Goal: Information Seeking & Learning: Learn about a topic

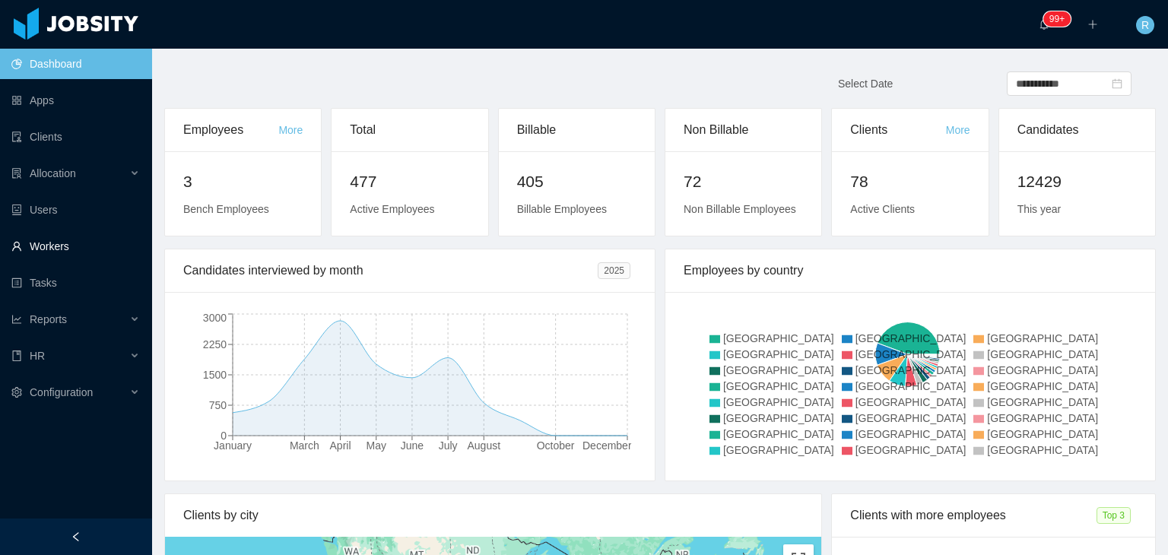
click at [75, 248] on link "Workers" at bounding box center [75, 246] width 128 height 30
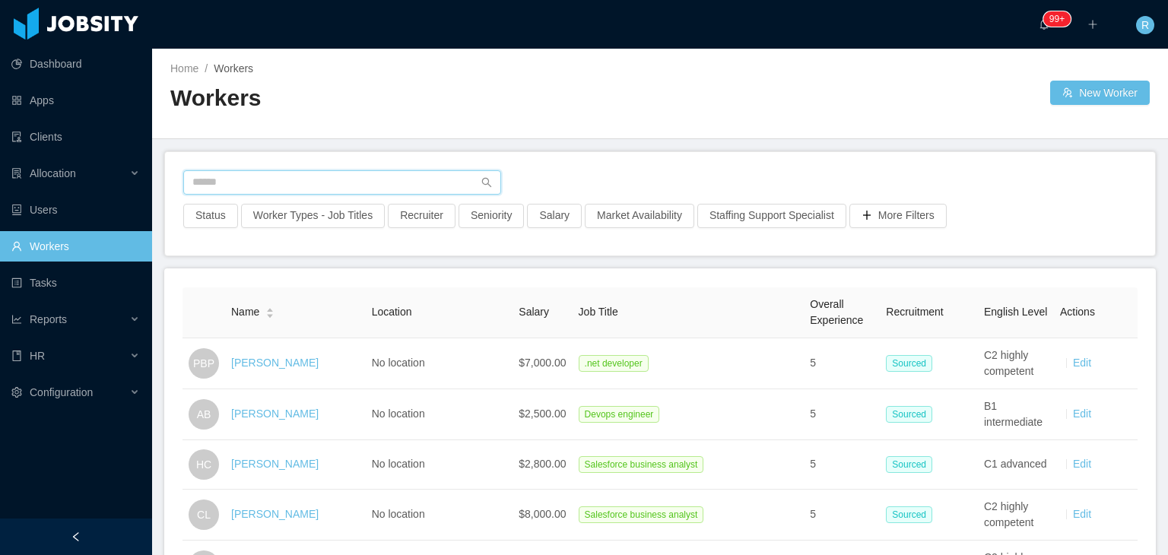
click at [325, 176] on input "text" at bounding box center [342, 182] width 318 height 24
type input "******"
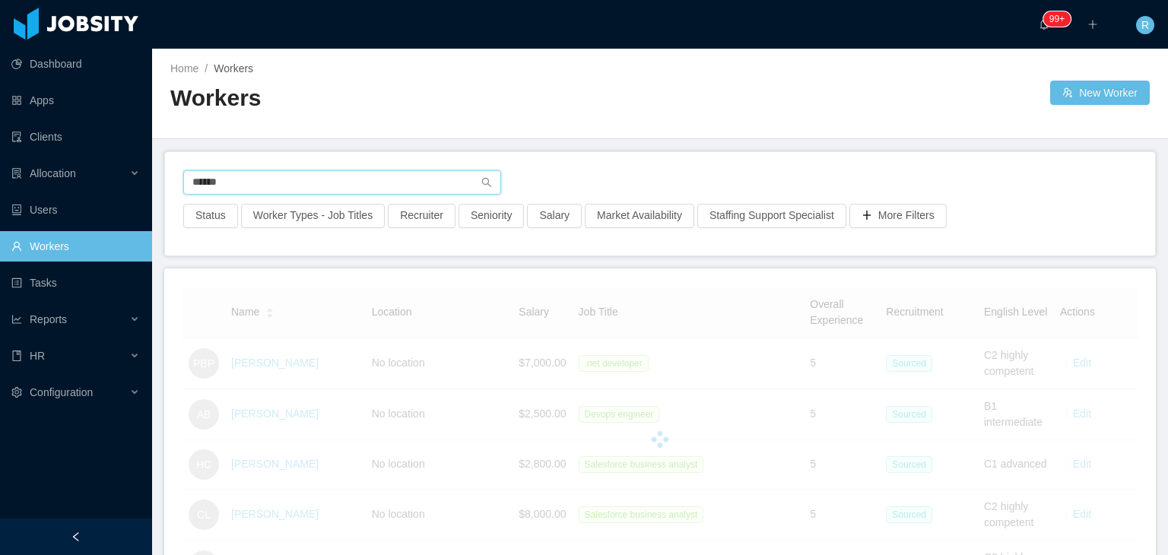
click at [330, 179] on input "******" at bounding box center [342, 182] width 318 height 24
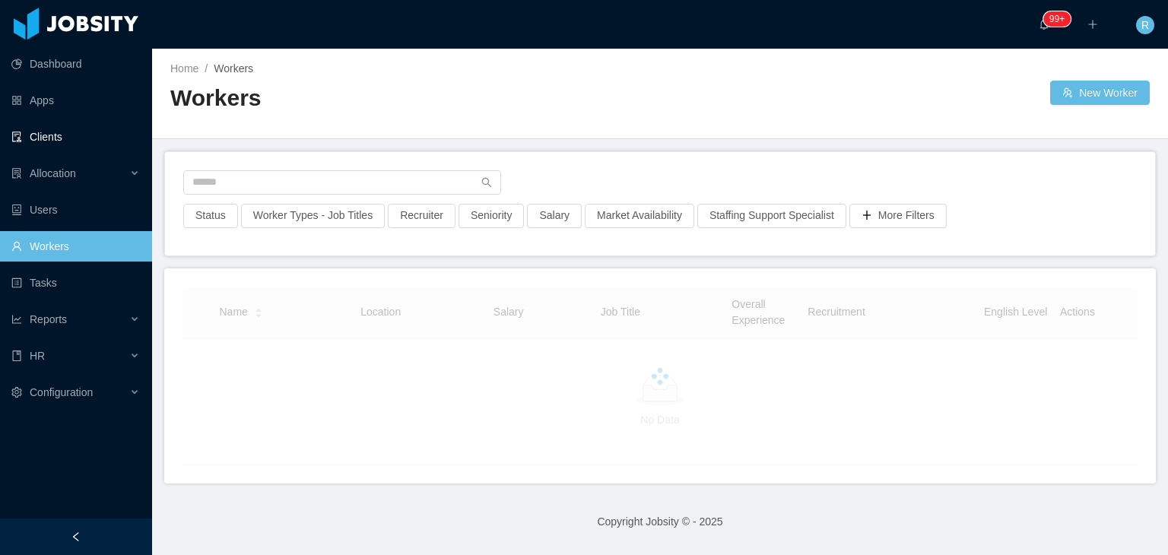
click at [55, 130] on link "Clients" at bounding box center [75, 137] width 128 height 30
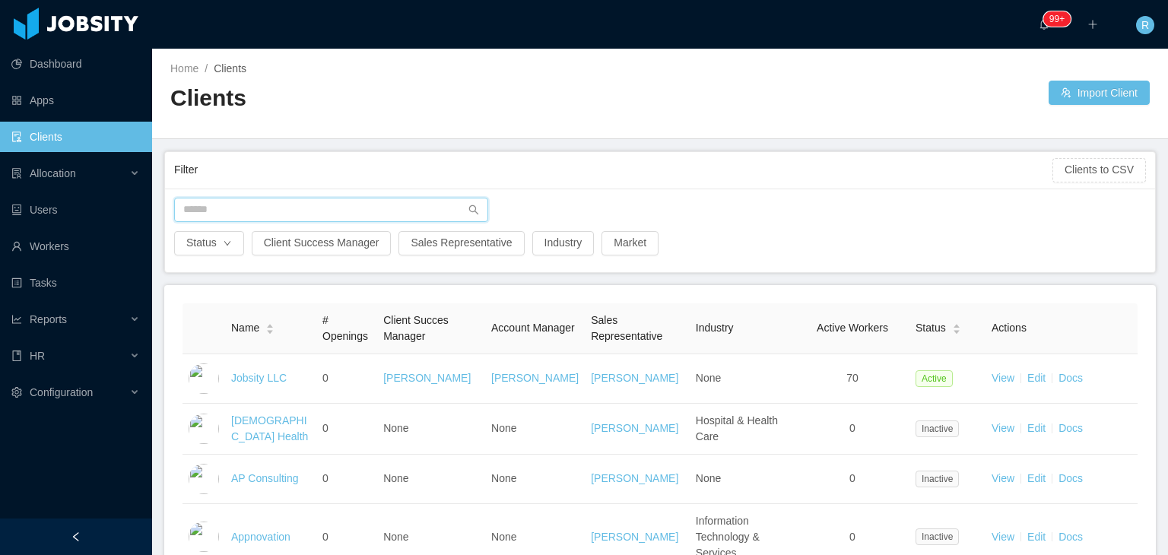
click at [300, 211] on input "text" at bounding box center [331, 210] width 314 height 24
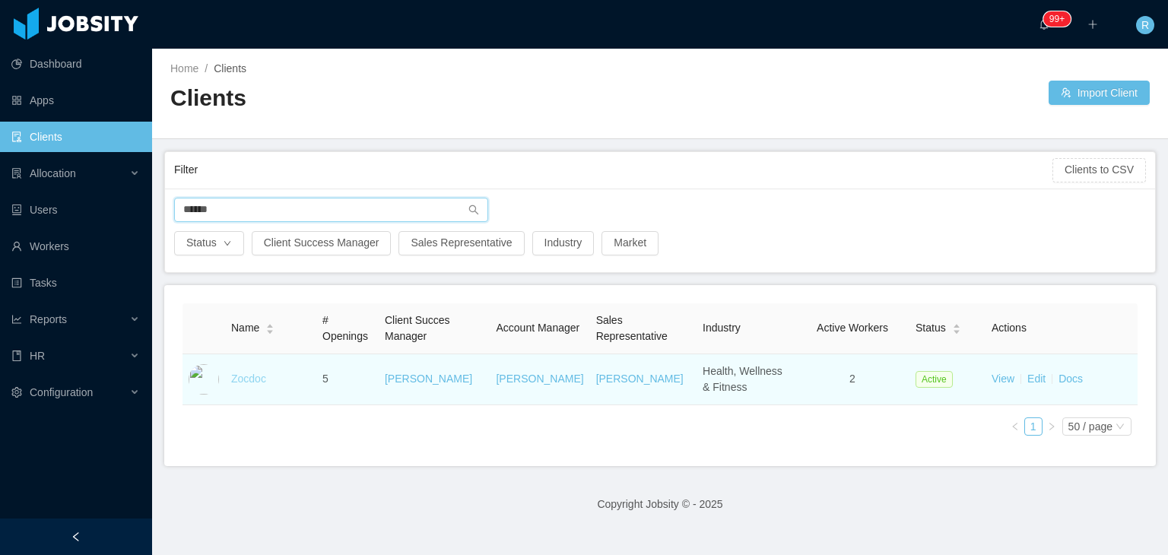
type input "******"
click at [255, 373] on link "Zocdoc" at bounding box center [248, 379] width 35 height 12
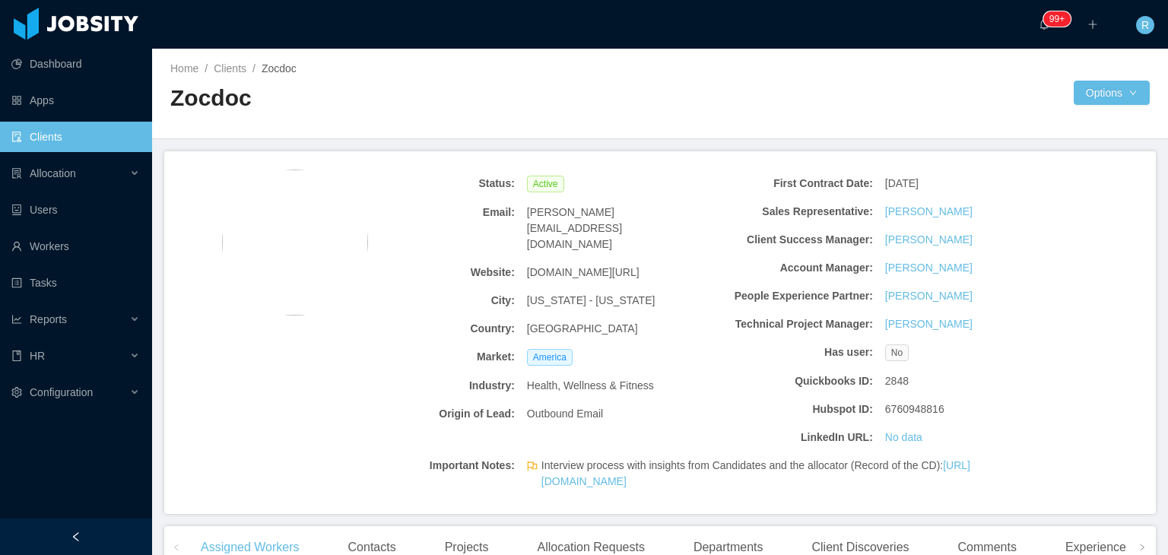
click at [580, 265] on span "[DOMAIN_NAME][URL]" at bounding box center [583, 273] width 113 height 16
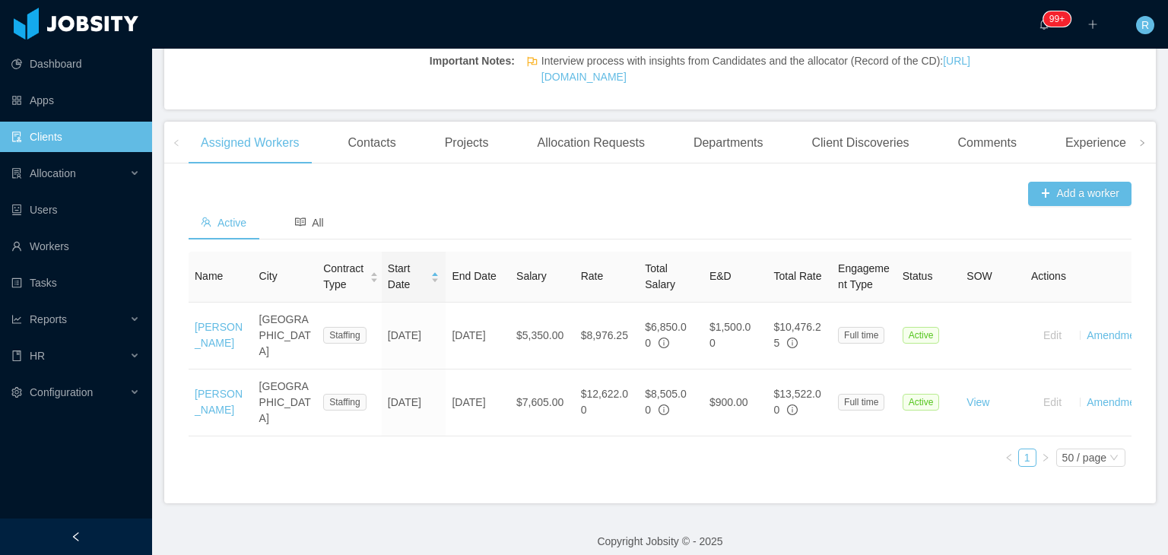
scroll to position [412, 0]
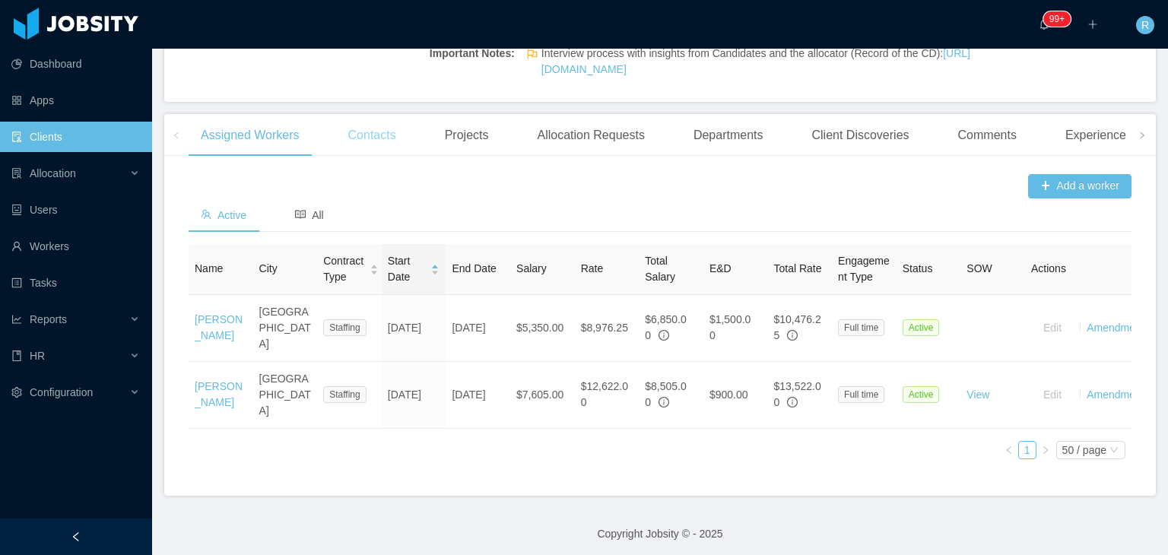
click at [387, 157] on div "Contacts" at bounding box center [372, 135] width 72 height 43
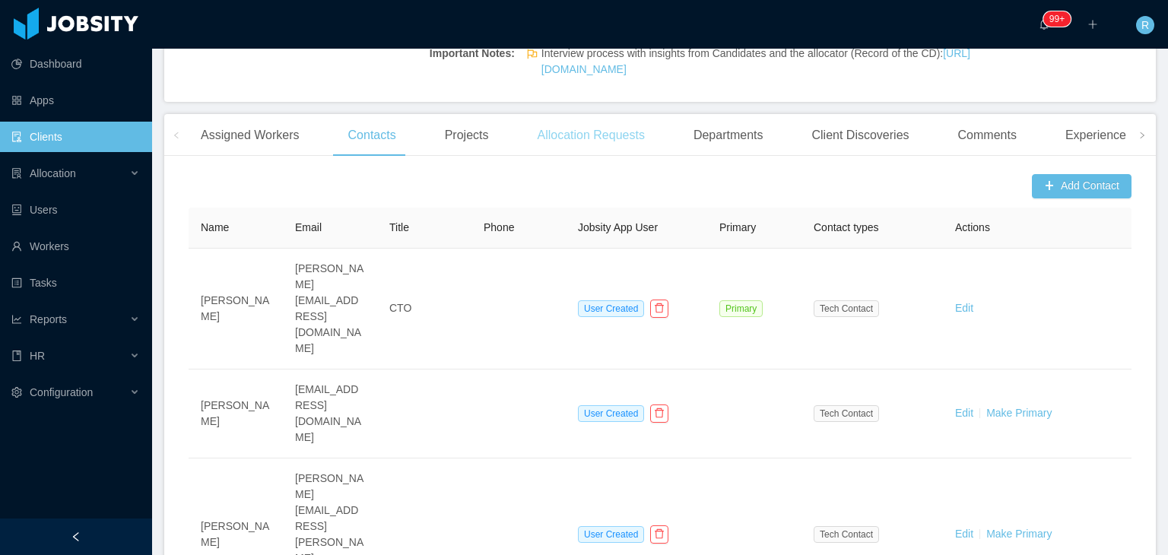
click at [626, 151] on div "Allocation Requests" at bounding box center [591, 135] width 132 height 43
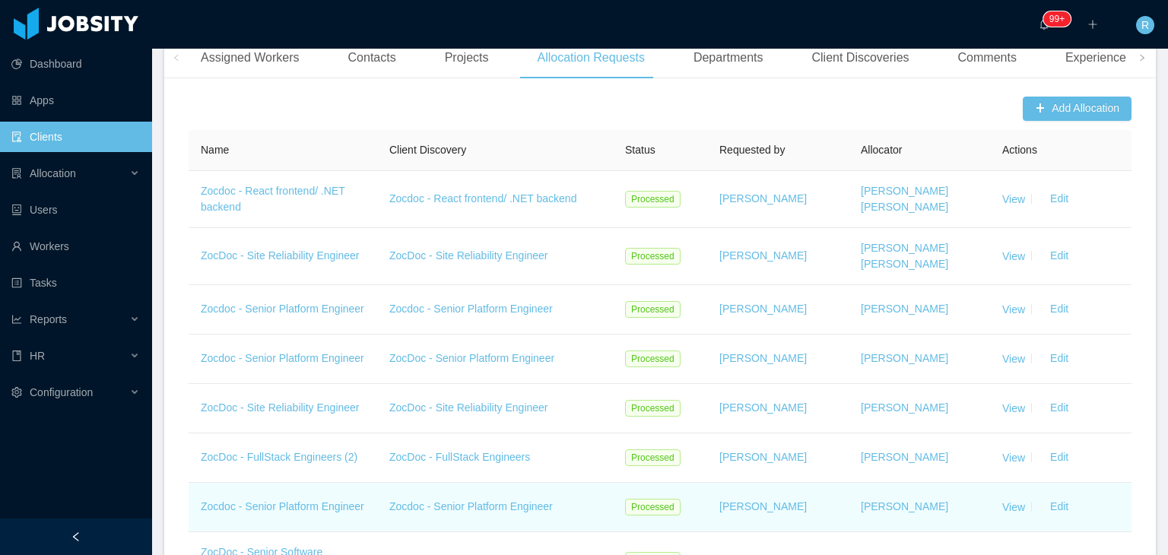
scroll to position [477, 0]
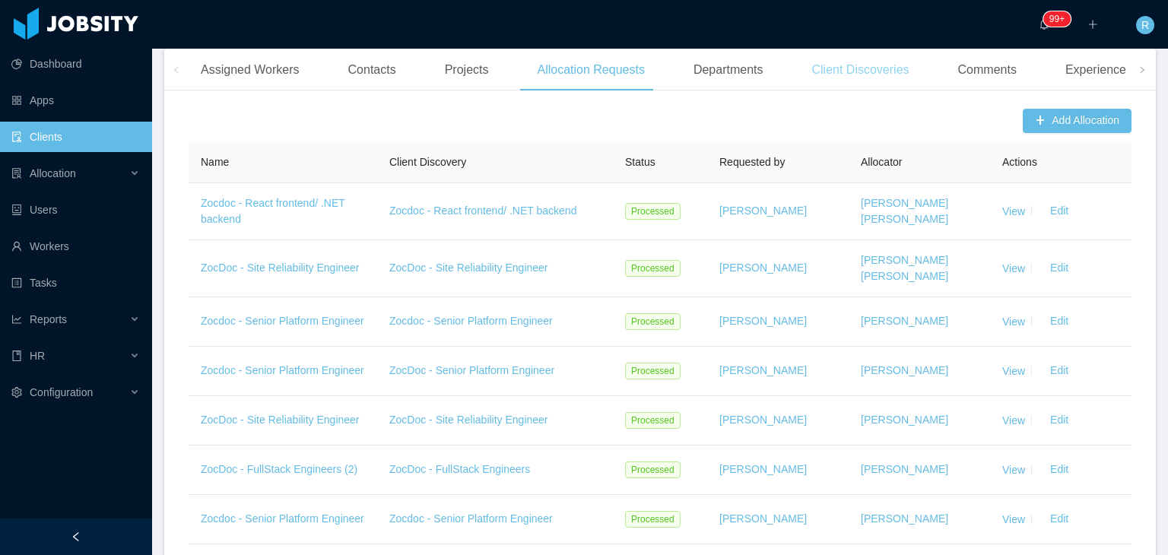
click at [864, 85] on div "Client Discoveries" at bounding box center [860, 70] width 122 height 43
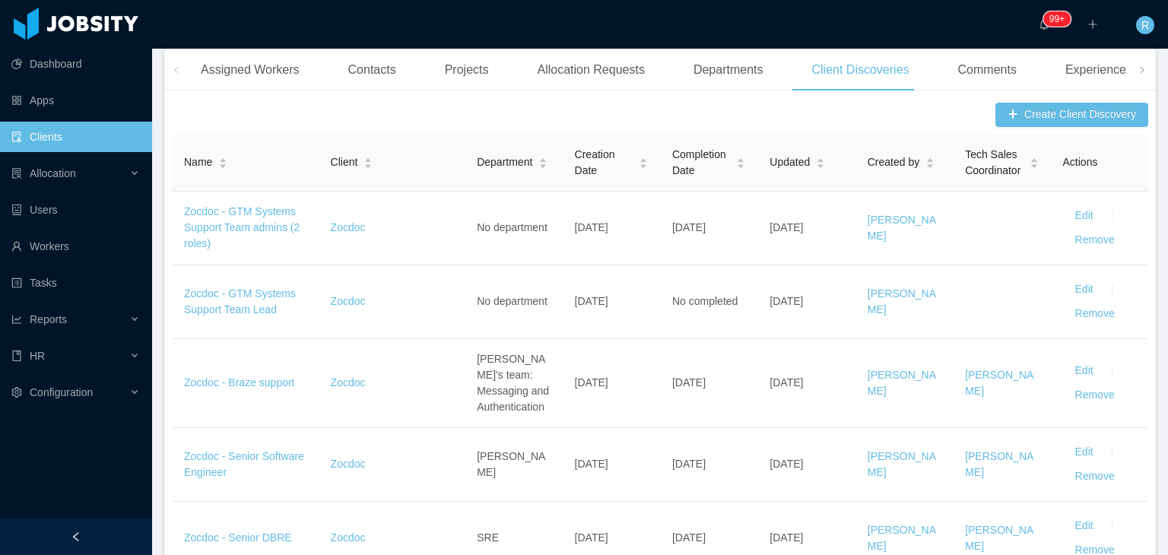
click at [258, 316] on link "Zocdoc - GTM Systems Support Team Lead" at bounding box center [240, 301] width 112 height 28
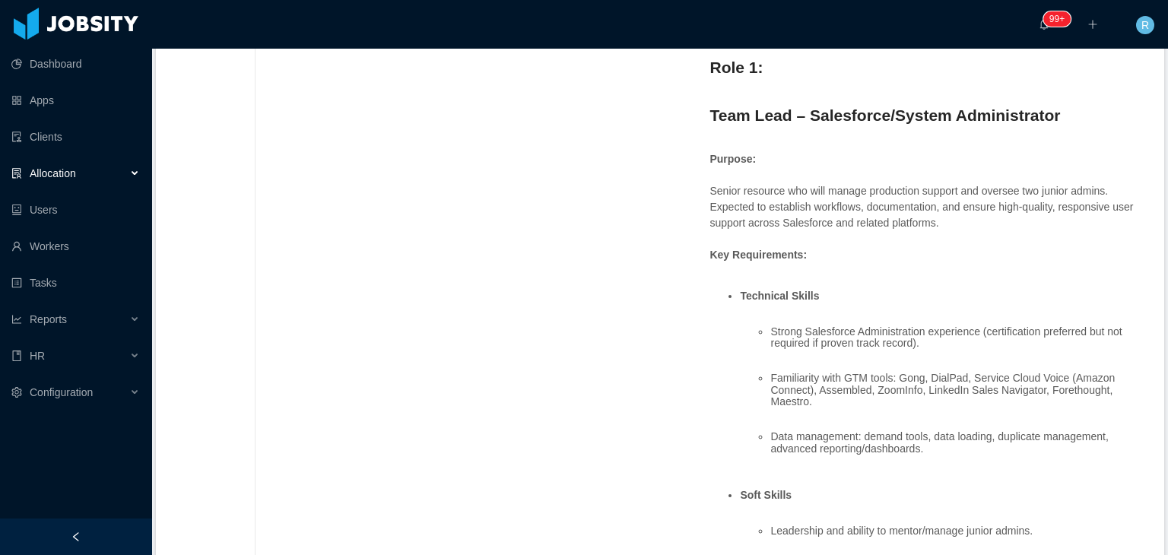
scroll to position [532, 0]
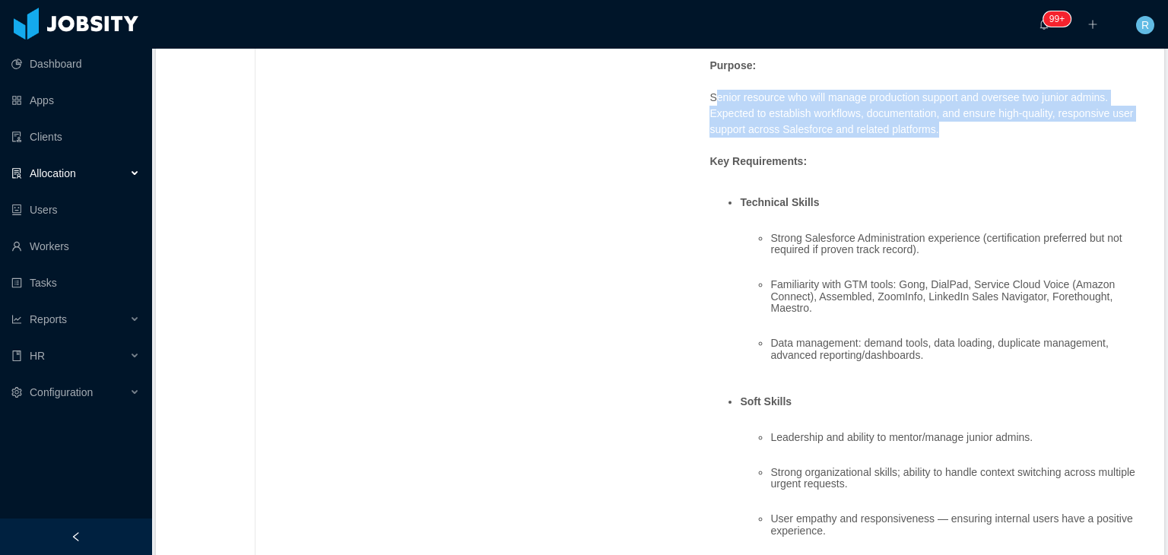
drag, startPoint x: 714, startPoint y: 93, endPoint x: 968, endPoint y: 135, distance: 257.3
click at [968, 135] on p "Senior resource who will manage production support and oversee two junior admin…" at bounding box center [927, 114] width 436 height 48
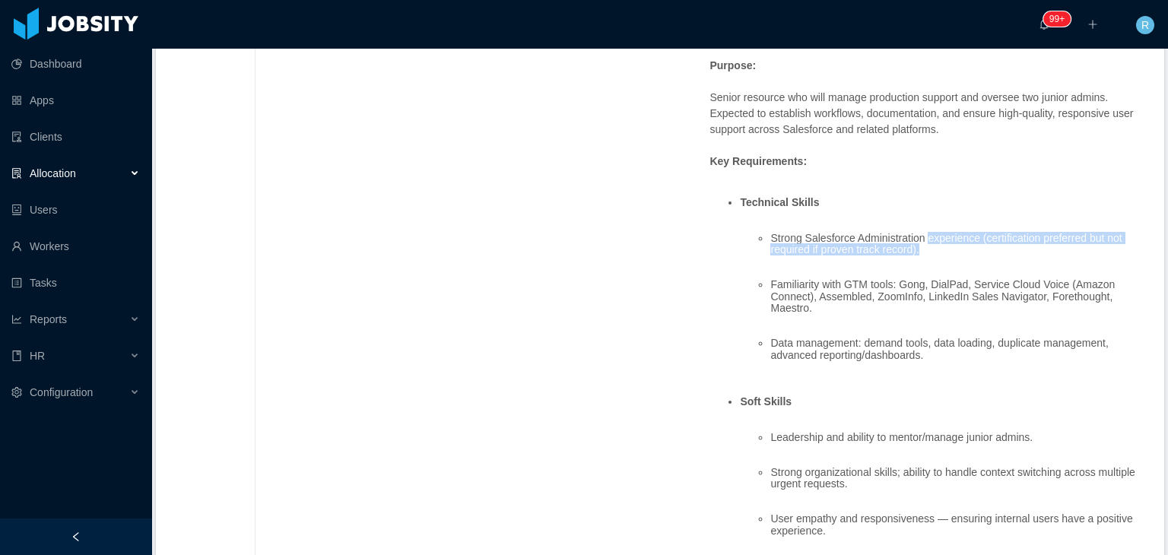
click at [921, 249] on li "Strong Salesforce Administration experience (certification preferred but not re…" at bounding box center [958, 250] width 376 height 35
click at [809, 241] on li "Strong Salesforce Administration experience (certification preferred but not re…" at bounding box center [958, 250] width 376 height 35
drag, startPoint x: 786, startPoint y: 237, endPoint x: 955, endPoint y: 247, distance: 169.1
click at [955, 247] on ul "Strong Salesforce Administration experience (certification preferred but not re…" at bounding box center [943, 302] width 406 height 164
click at [881, 284] on li "Familiarity with GTM tools: Gong, DialPad, Service Cloud Voice (Amazon Connect)…" at bounding box center [958, 302] width 376 height 47
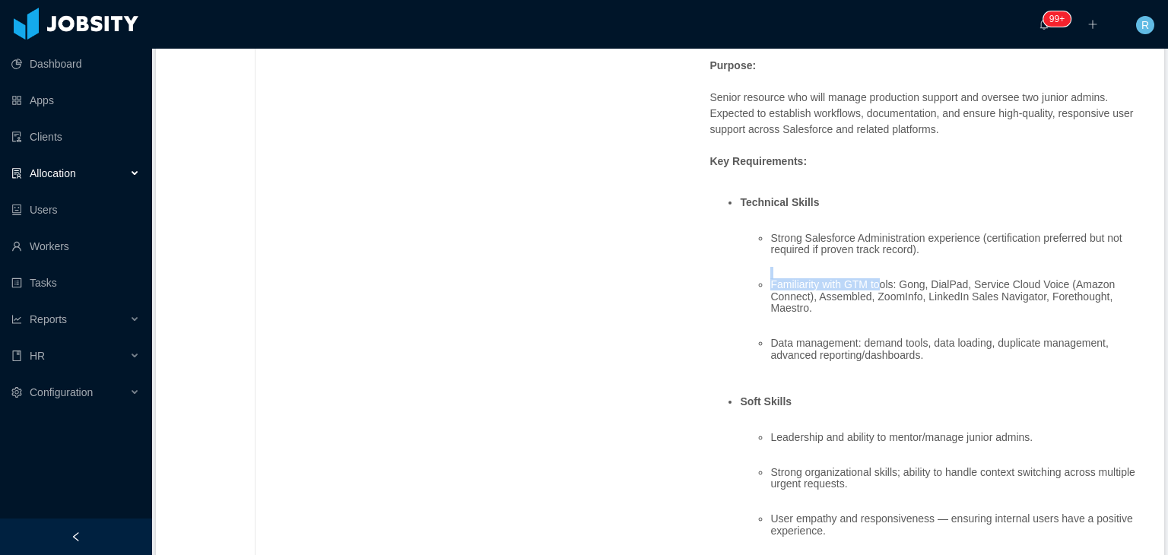
drag, startPoint x: 897, startPoint y: 277, endPoint x: 1031, endPoint y: 277, distance: 133.8
click at [1031, 277] on ul "Strong Salesforce Administration experience (certification preferred but not re…" at bounding box center [943, 302] width 406 height 164
click at [948, 287] on li "Familiarity with GTM tools: Gong, DialPad, Service Cloud Voice (Amazon Connect)…" at bounding box center [958, 302] width 376 height 47
drag, startPoint x: 767, startPoint y: 284, endPoint x: 810, endPoint y: 314, distance: 52.9
click at [810, 314] on li "Familiarity with GTM tools: Gong, DialPad, Service Cloud Voice (Amazon Connect)…" at bounding box center [958, 302] width 376 height 47
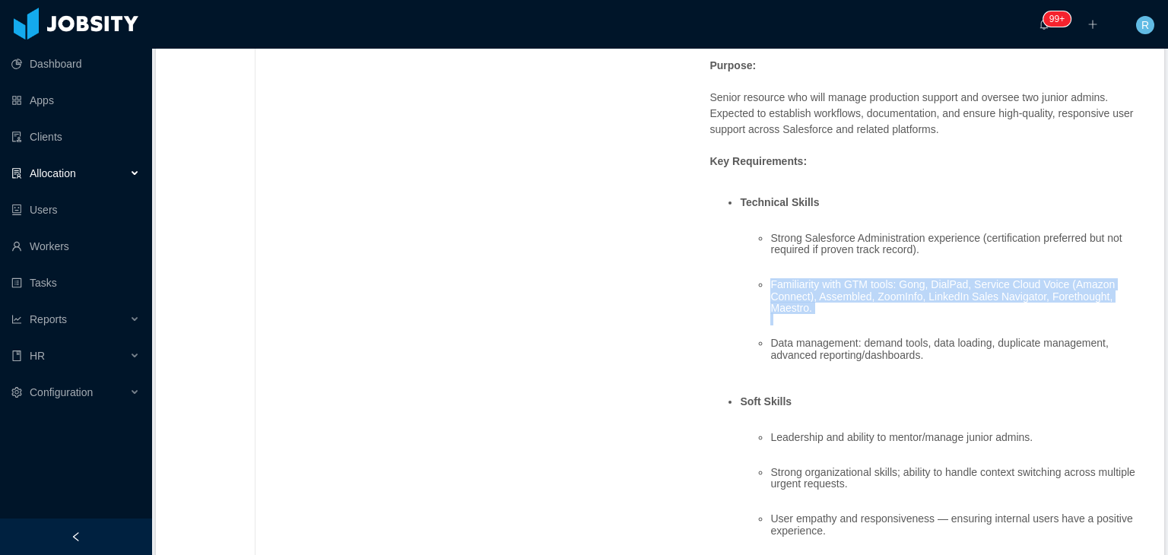
copy li "Familiarity with GTM tools: Gong, DialPad, Service Cloud Voice (Amazon Connect)…"
drag, startPoint x: 107, startPoint y: 246, endPoint x: 166, endPoint y: 0, distance: 253.2
click at [107, 246] on link "Workers" at bounding box center [75, 246] width 128 height 30
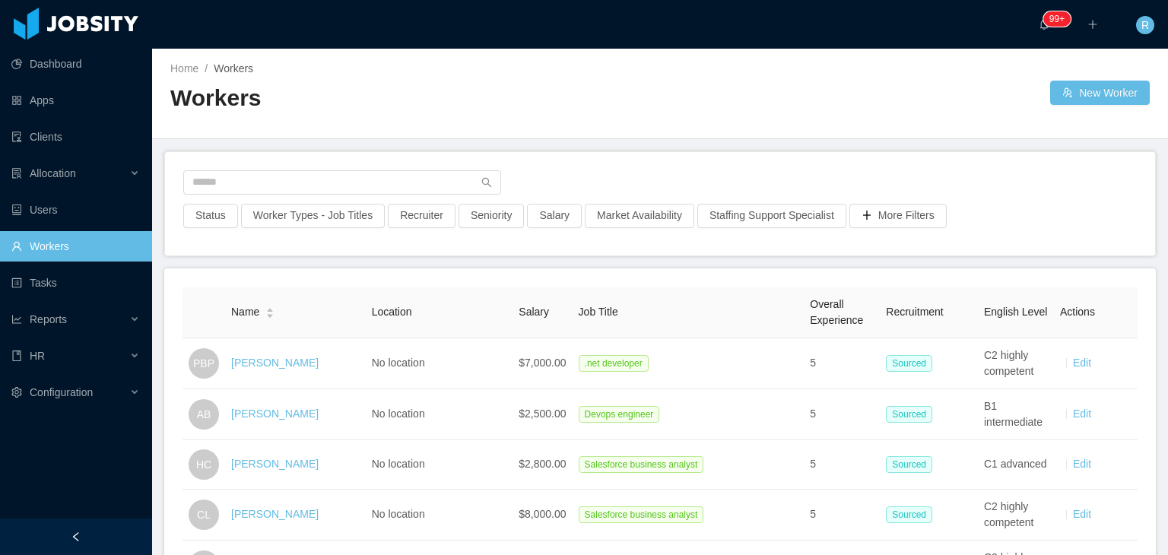
click at [372, 165] on div "Status Worker Types - Job Titles Recruiter Seniority Salary Market Availability…" at bounding box center [660, 203] width 990 height 103
click at [379, 175] on input "text" at bounding box center [342, 182] width 318 height 24
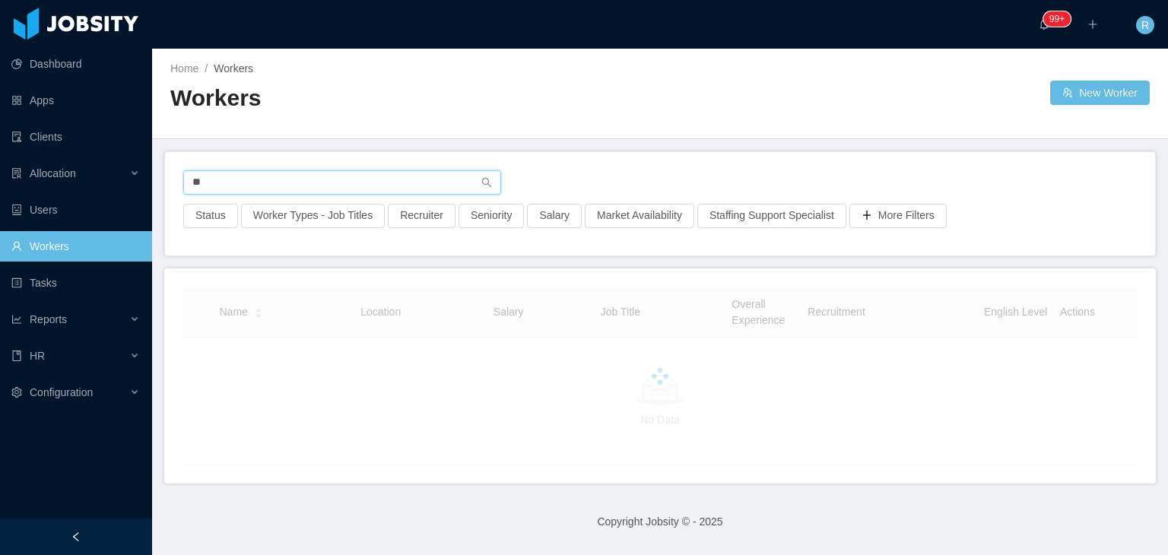
type input "*"
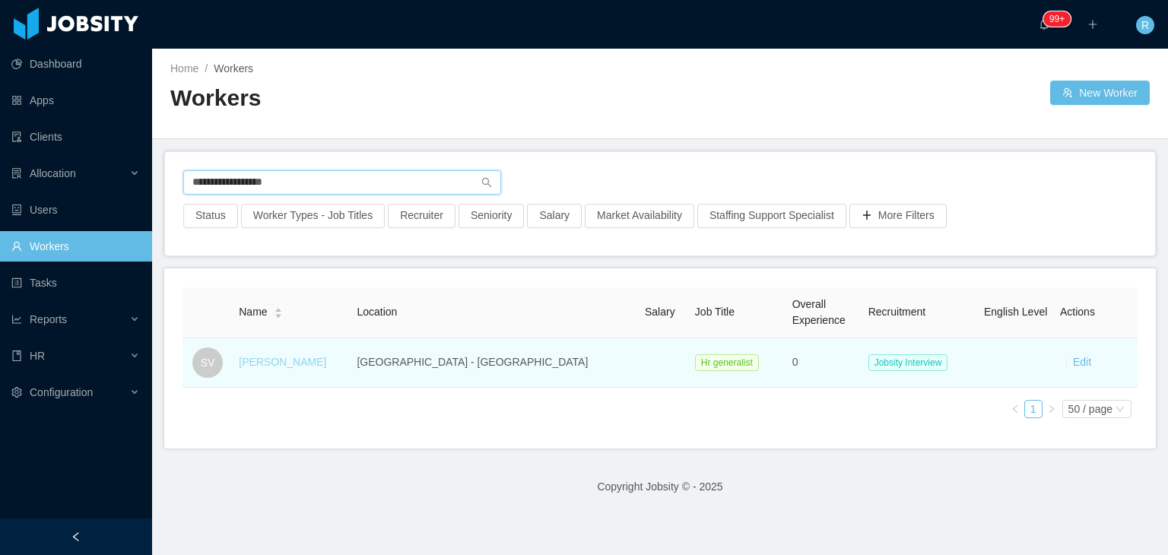
type input "**********"
click at [272, 367] on link "[PERSON_NAME]" at bounding box center [282, 362] width 87 height 12
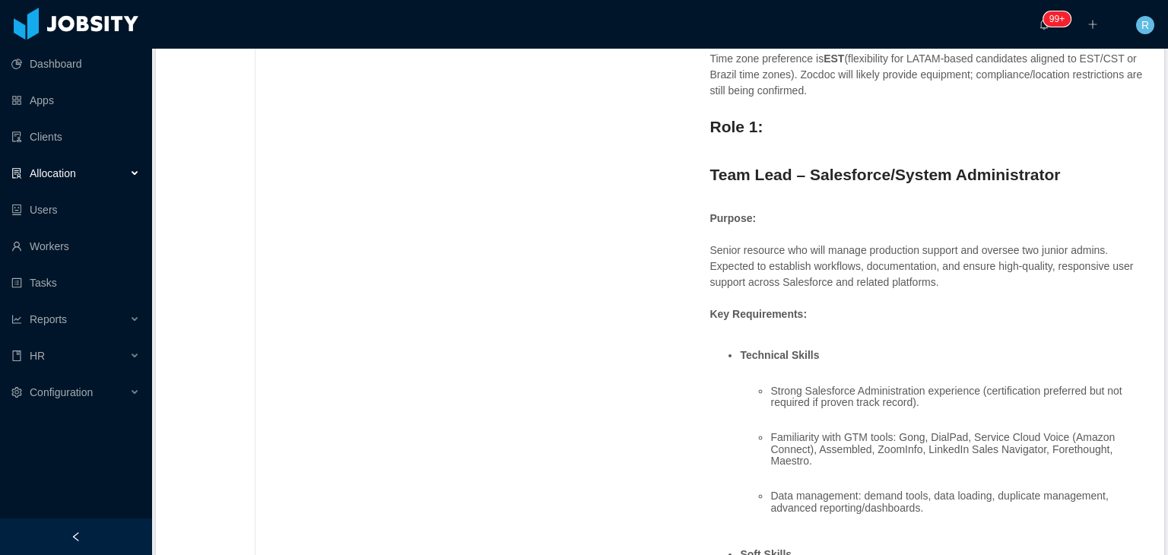
scroll to position [380, 0]
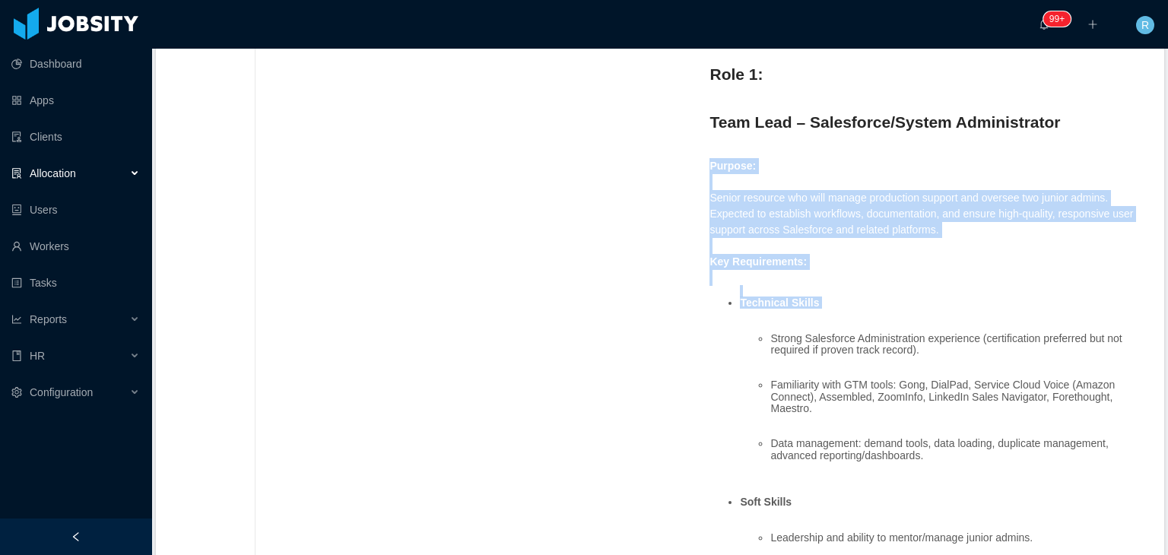
drag, startPoint x: 707, startPoint y: 214, endPoint x: 822, endPoint y: 308, distance: 148.5
click at [823, 310] on span "Overview Zocdoc’s Go-To-Market Systems Support team is scaling and needs produc…" at bounding box center [927, 533] width 436 height 1324
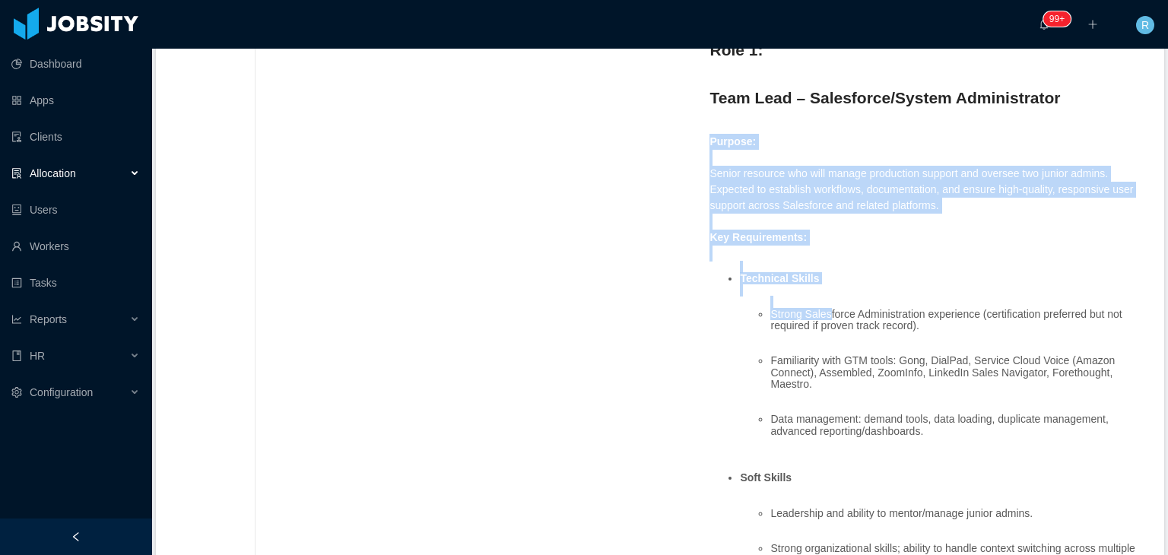
click at [710, 156] on div "Overview Zocdoc’s Go-To-Market Systems Support team is scaling and needs produc…" at bounding box center [927, 516] width 436 height 1340
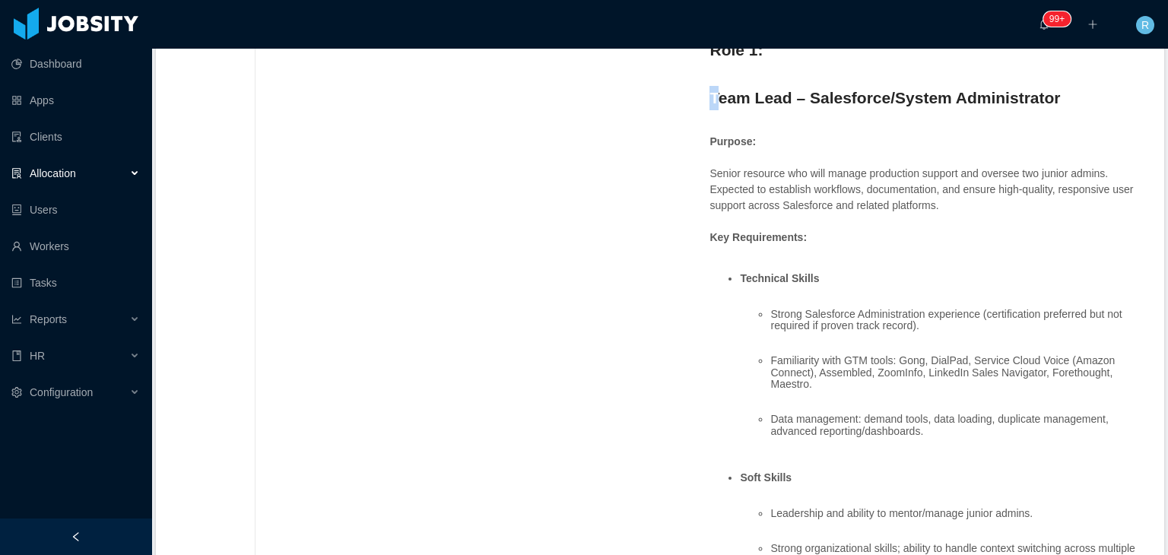
drag, startPoint x: 704, startPoint y: 94, endPoint x: 721, endPoint y: 106, distance: 21.1
click at [709, 97] on strong "Team Lead – Salesforce/System Administrator" at bounding box center [884, 97] width 350 height 17
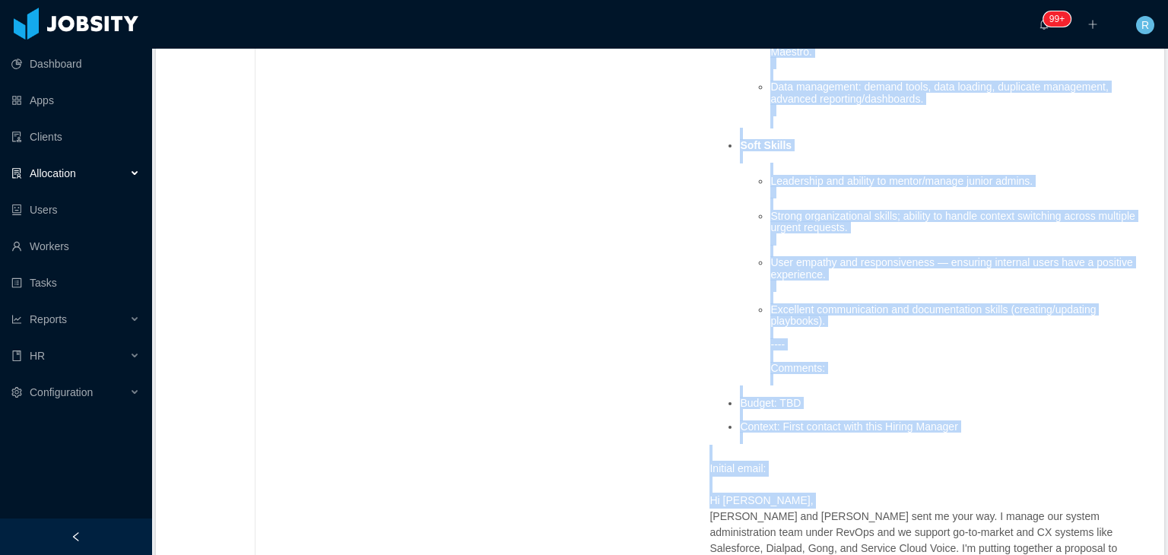
scroll to position [836, 0]
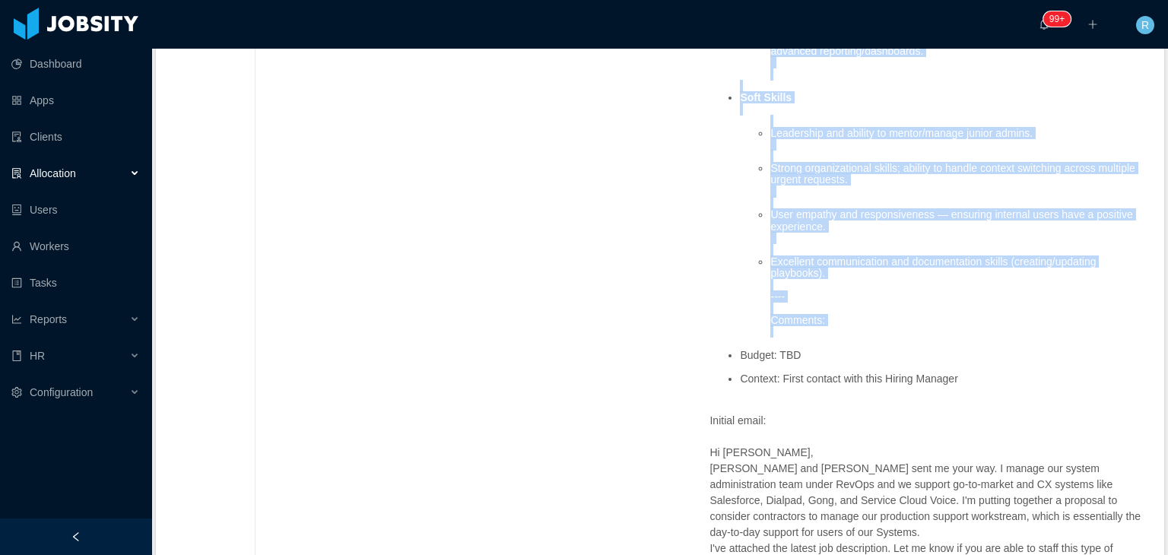
drag, startPoint x: 706, startPoint y: 96, endPoint x: 861, endPoint y: 320, distance: 272.2
click at [874, 331] on span "Overview Zocdoc’s Go-To-Market Systems Support team is scaling and needs produc…" at bounding box center [927, 128] width 436 height 1324
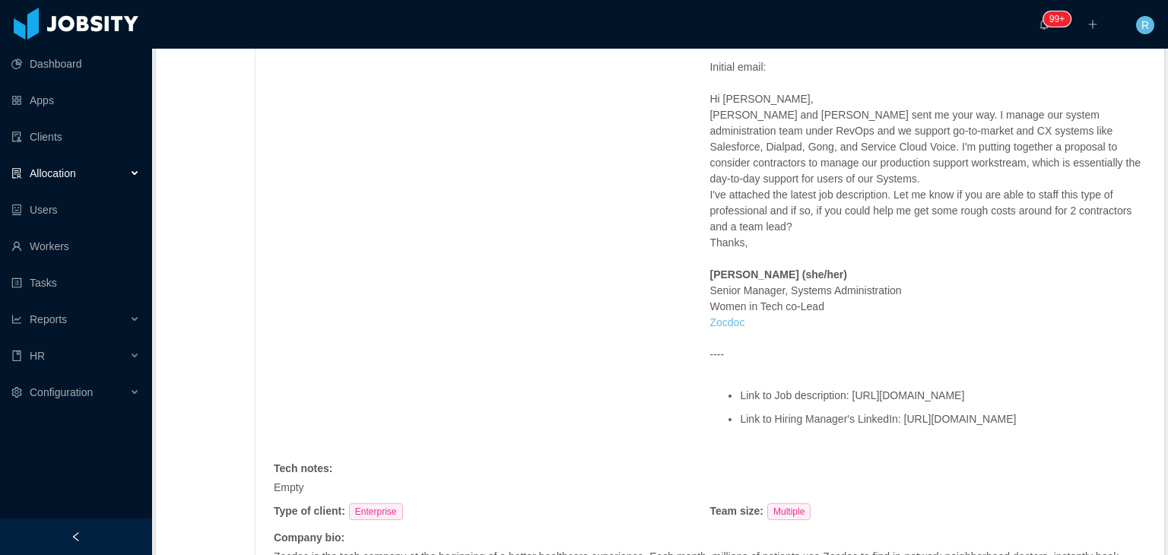
scroll to position [1216, 0]
